Goal: Task Accomplishment & Management: Complete application form

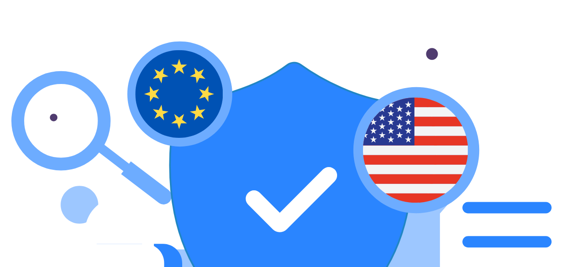
type input "****"
type input "*****"
